Goal: Find specific page/section: Find specific page/section

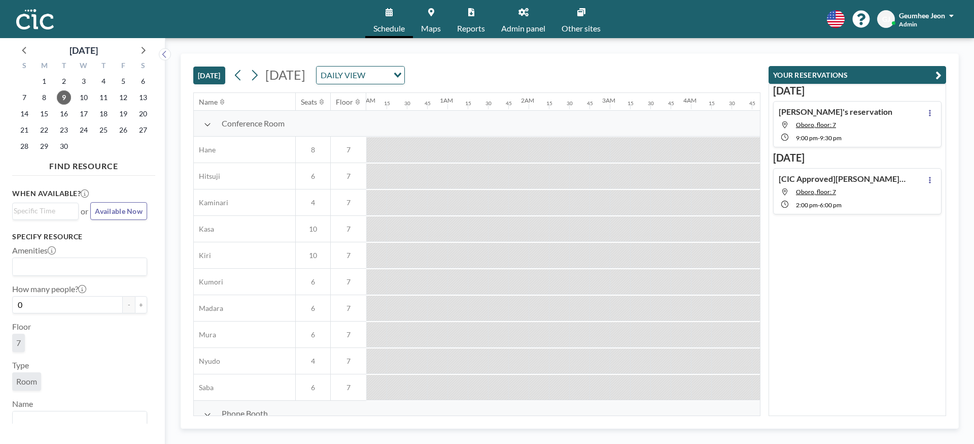
scroll to position [0, 1561]
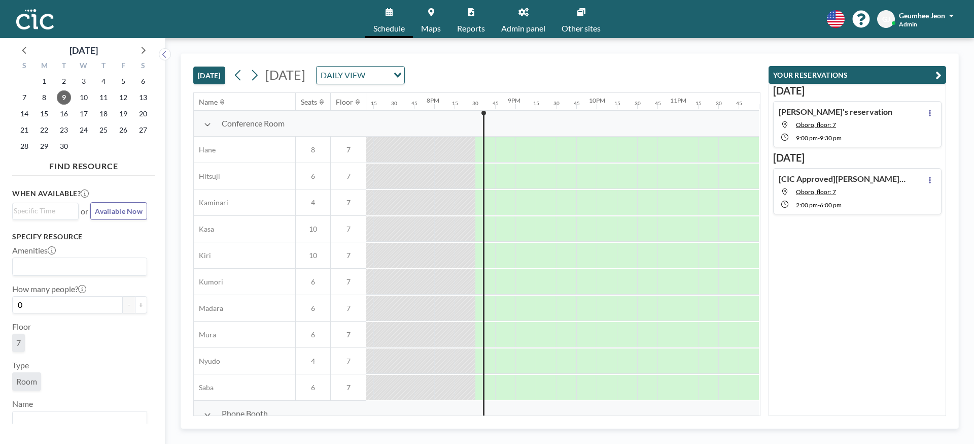
click at [75, 93] on div "10" at bounding box center [84, 97] width 20 height 16
click at [70, 96] on span "9" at bounding box center [64, 97] width 14 height 14
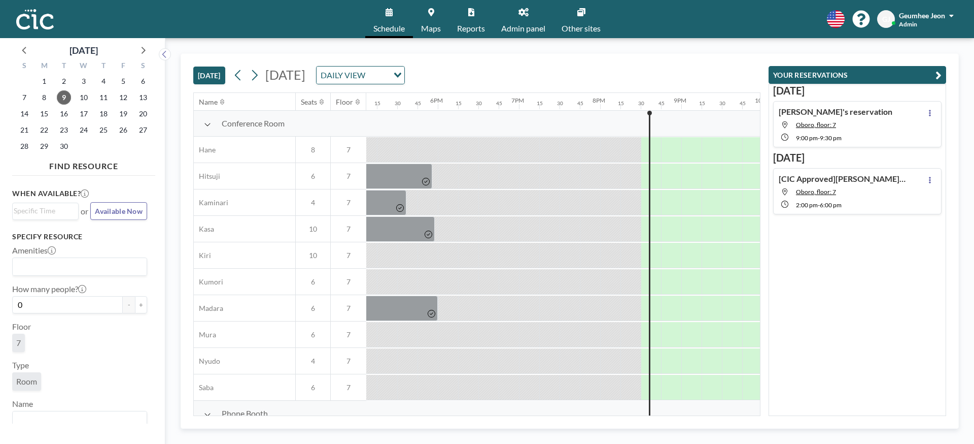
click at [466, 26] on span "Reports" at bounding box center [471, 28] width 28 height 8
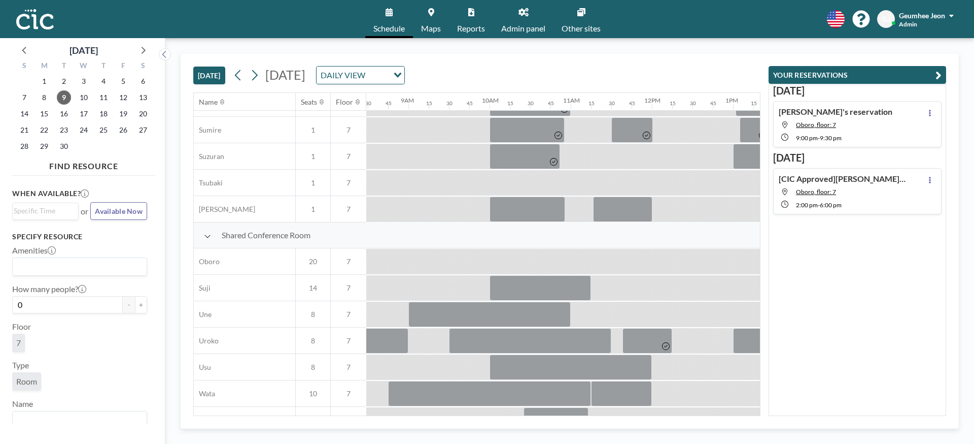
scroll to position [650, 689]
